Goal: Task Accomplishment & Management: Manage account settings

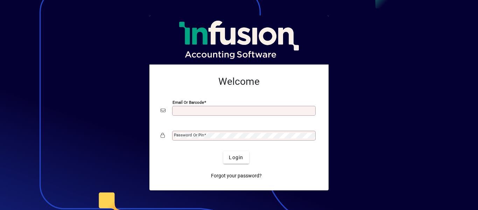
click at [217, 111] on input "Email or Barcode" at bounding box center [244, 111] width 141 height 6
click at [224, 110] on input "Email or Barcode" at bounding box center [244, 111] width 141 height 6
type input "*********"
